Goal: Transaction & Acquisition: Book appointment/travel/reservation

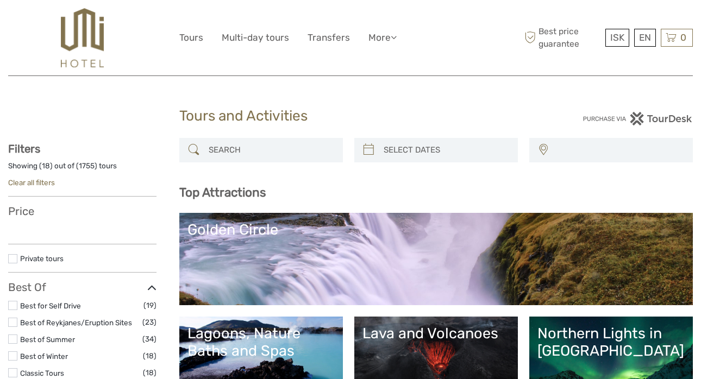
select select
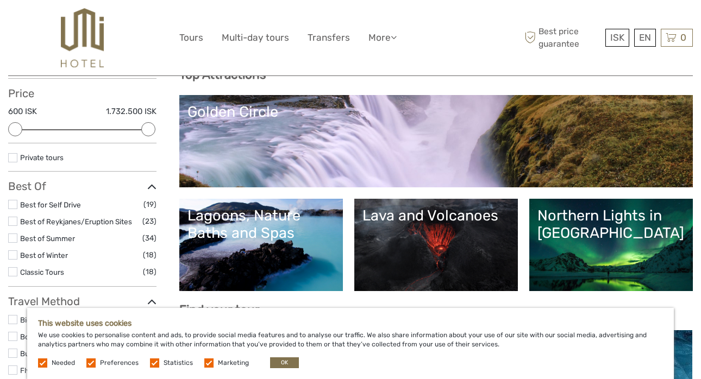
scroll to position [117, 0]
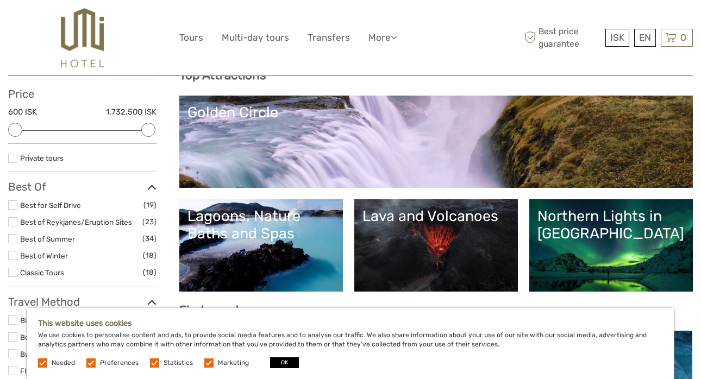
click at [274, 364] on button "OK" at bounding box center [284, 362] width 29 height 11
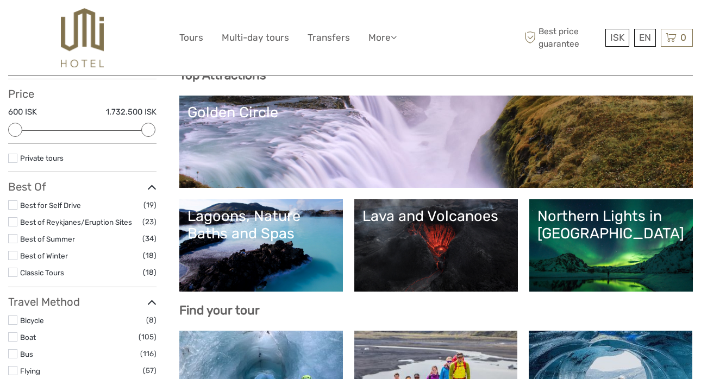
click at [443, 269] on link "Lava and Volcanoes" at bounding box center [435, 245] width 147 height 76
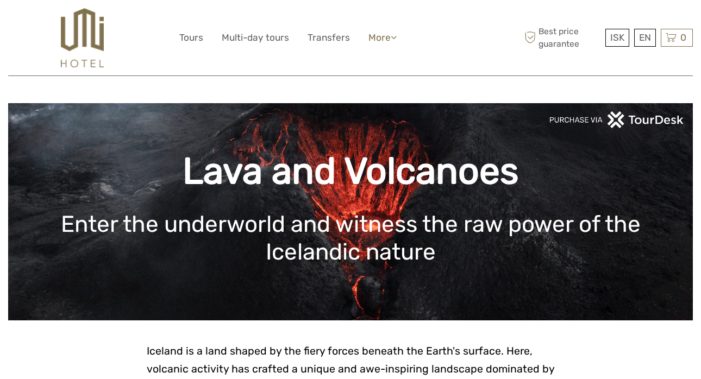
click at [380, 39] on link "More" at bounding box center [382, 38] width 28 height 16
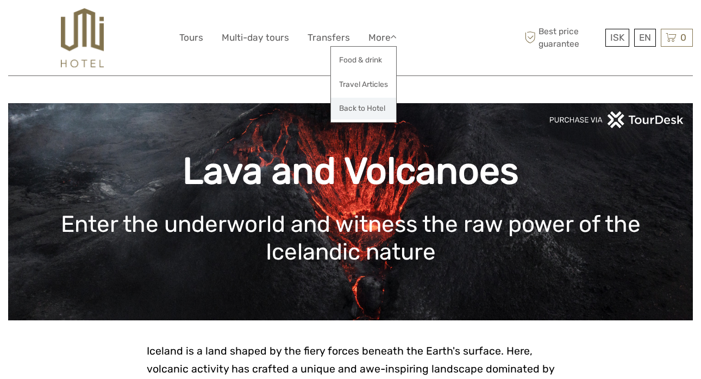
click at [356, 106] on link "Back to Hotel" at bounding box center [363, 108] width 65 height 21
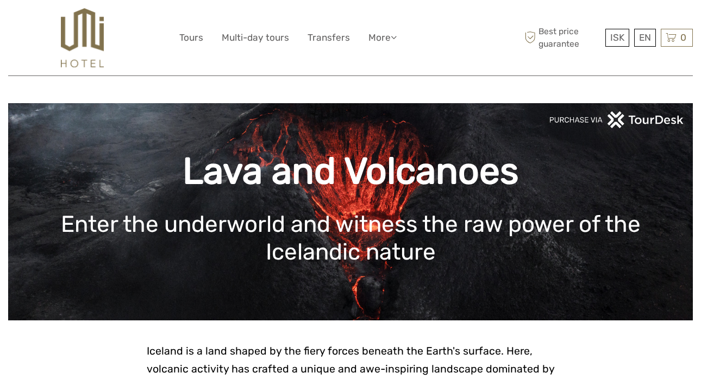
click at [78, 41] on img at bounding box center [82, 37] width 43 height 59
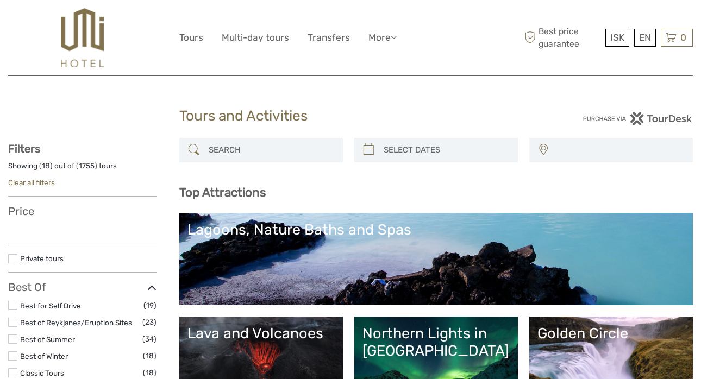
select select
